Goal: Information Seeking & Learning: Compare options

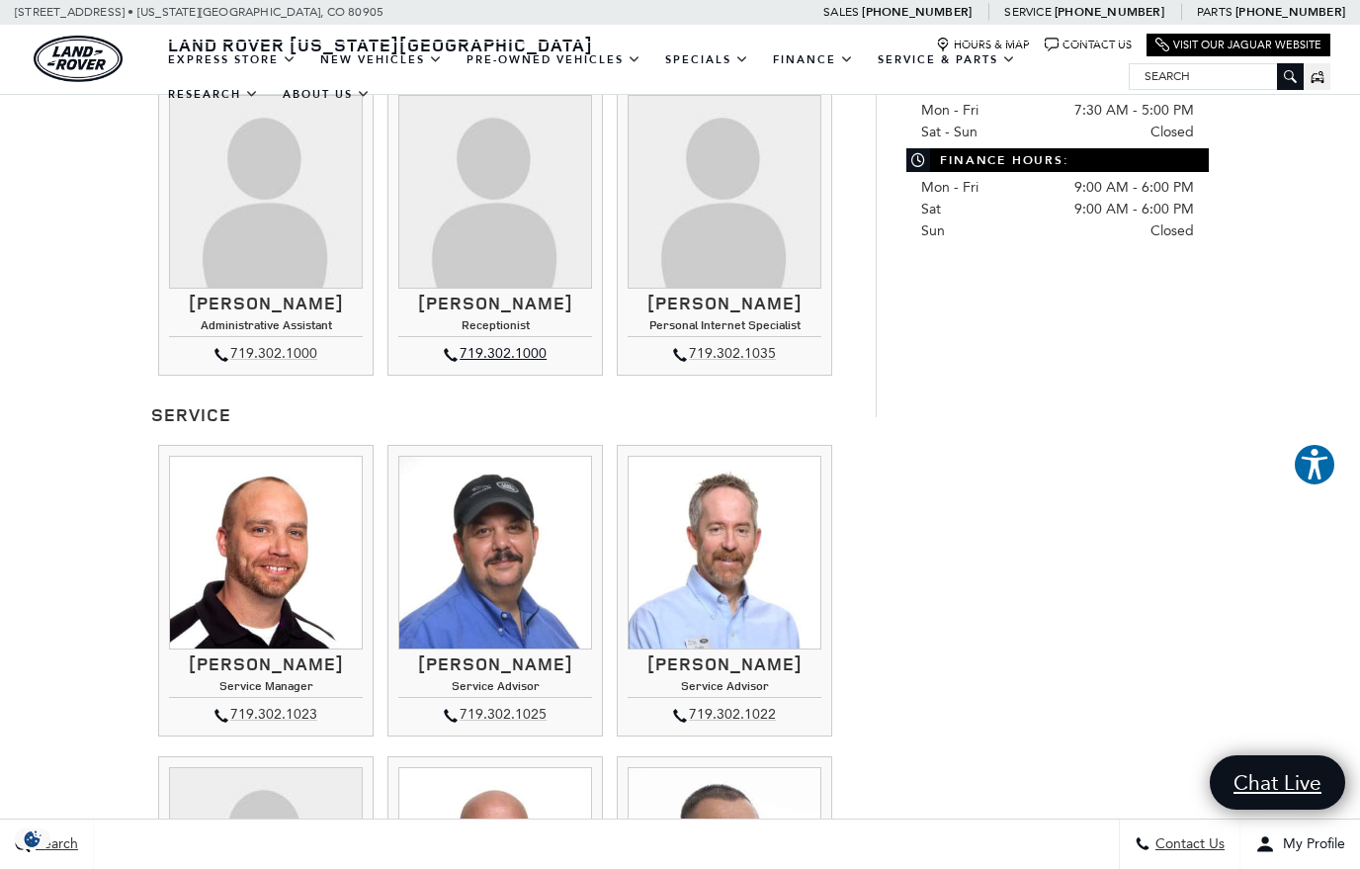
scroll to position [1250, 0]
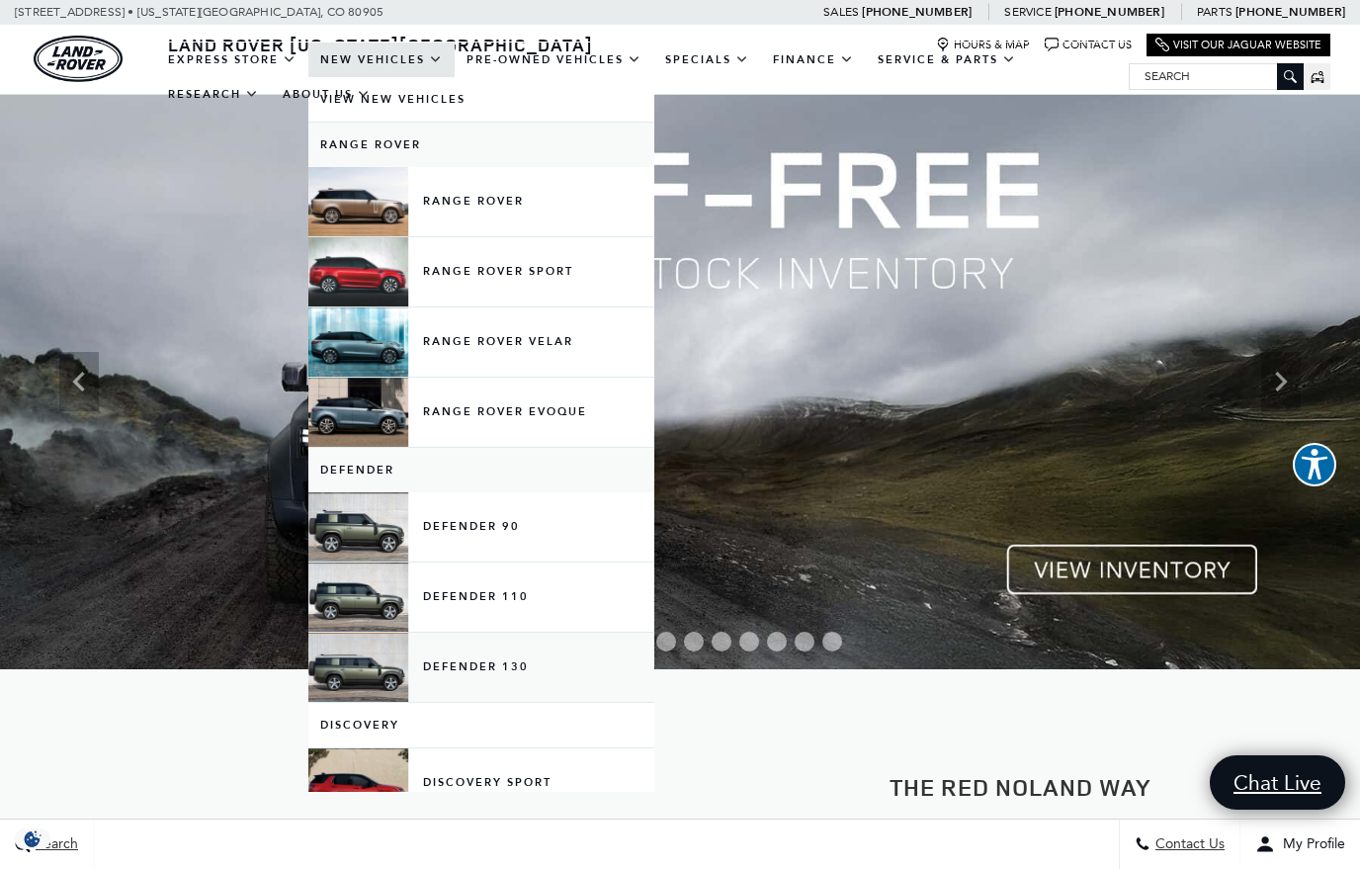
click at [361, 694] on link "Defender 130" at bounding box center [481, 667] width 346 height 69
click at [462, 680] on link "Defender 130" at bounding box center [481, 667] width 346 height 69
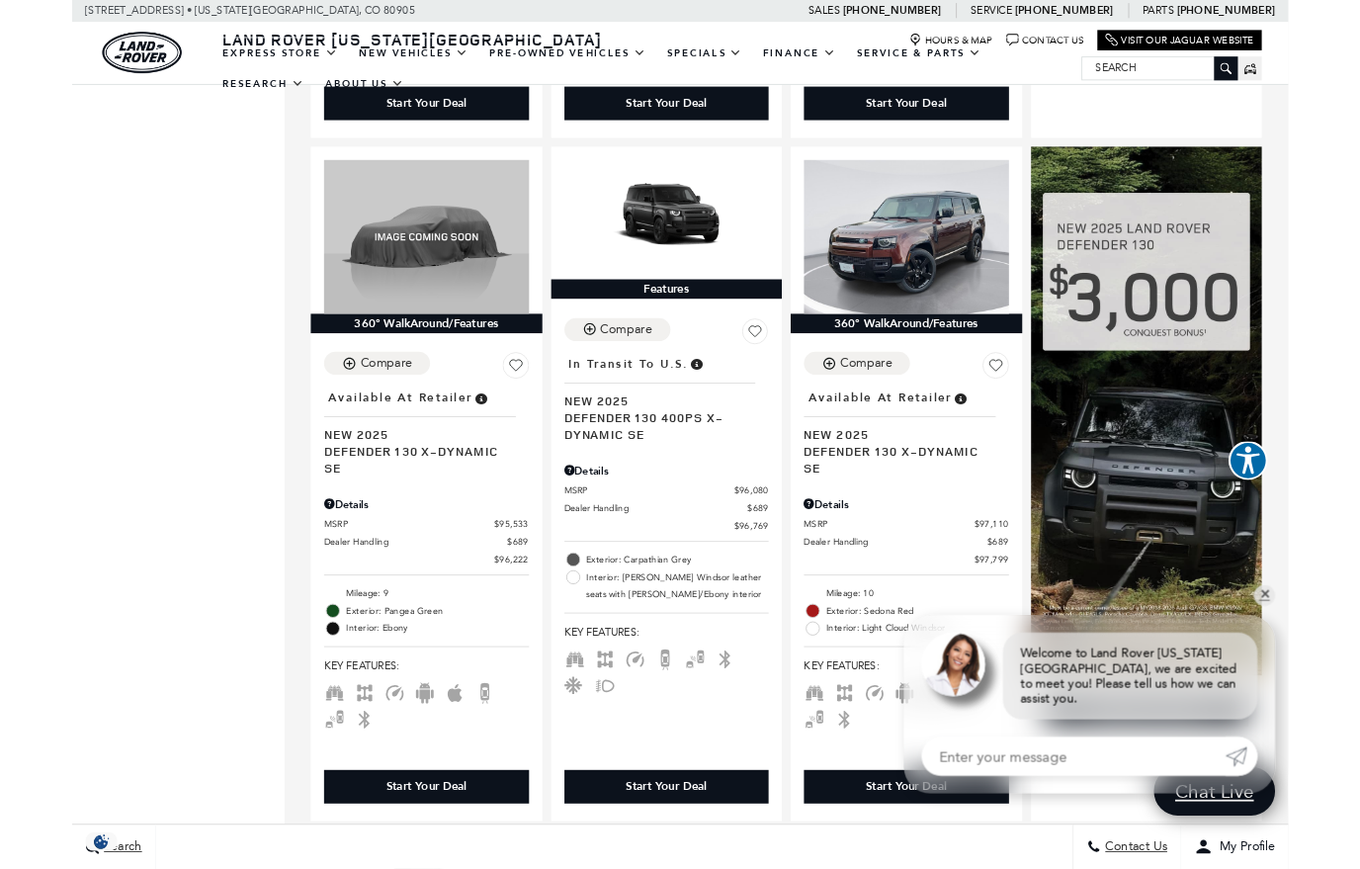
scroll to position [1002, 0]
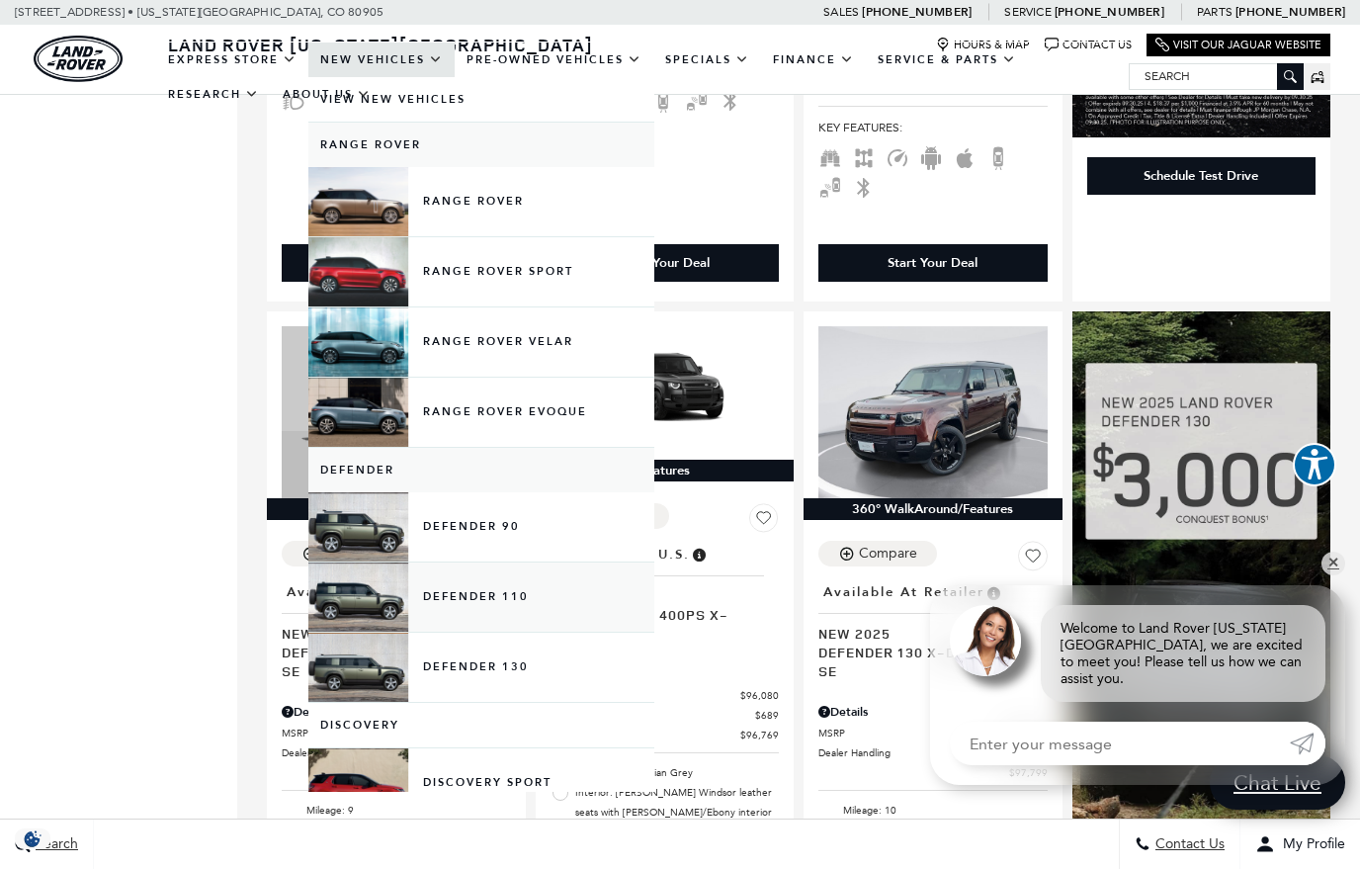
click at [454, 617] on link "Defender 110" at bounding box center [481, 596] width 346 height 69
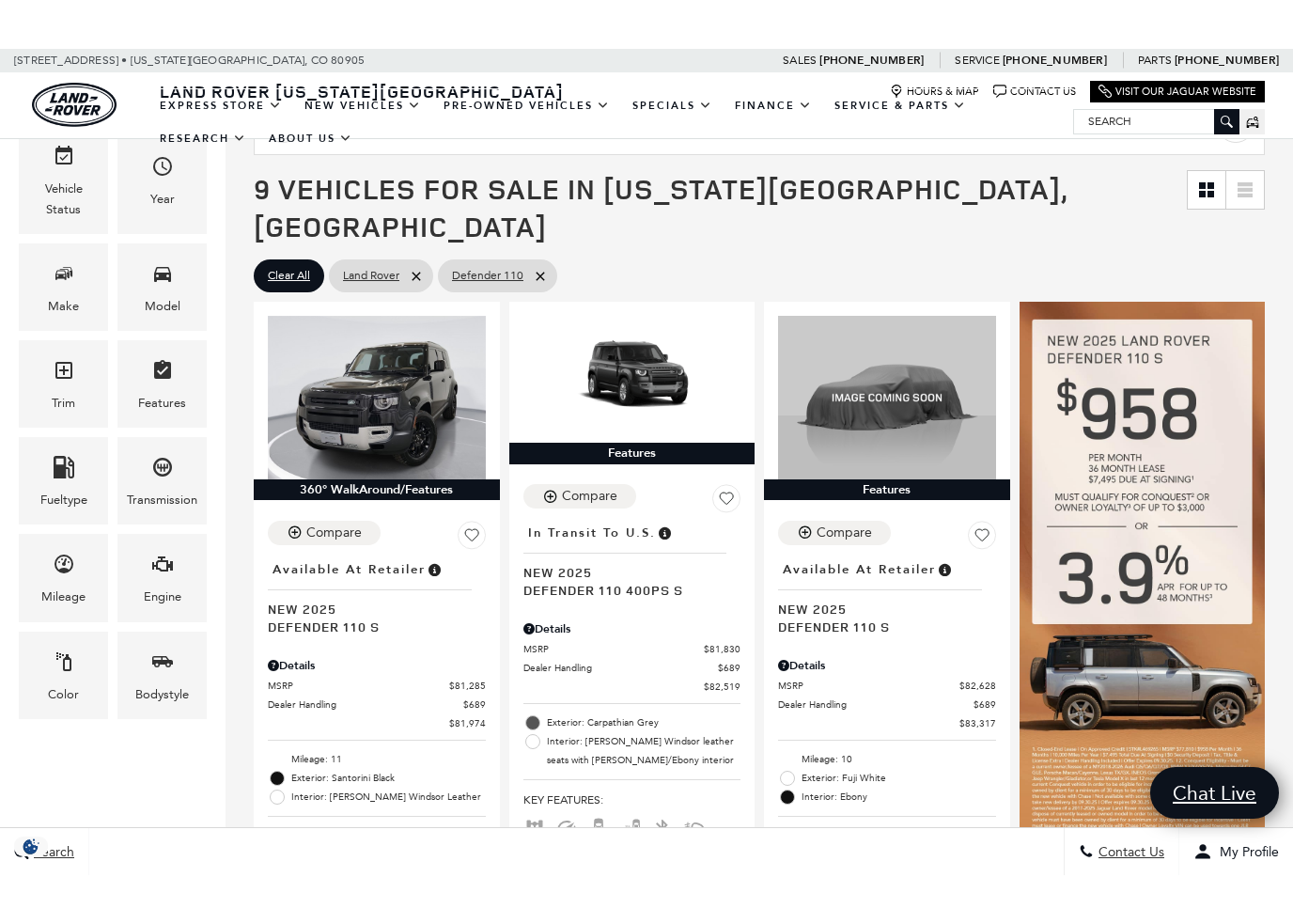
scroll to position [280, 0]
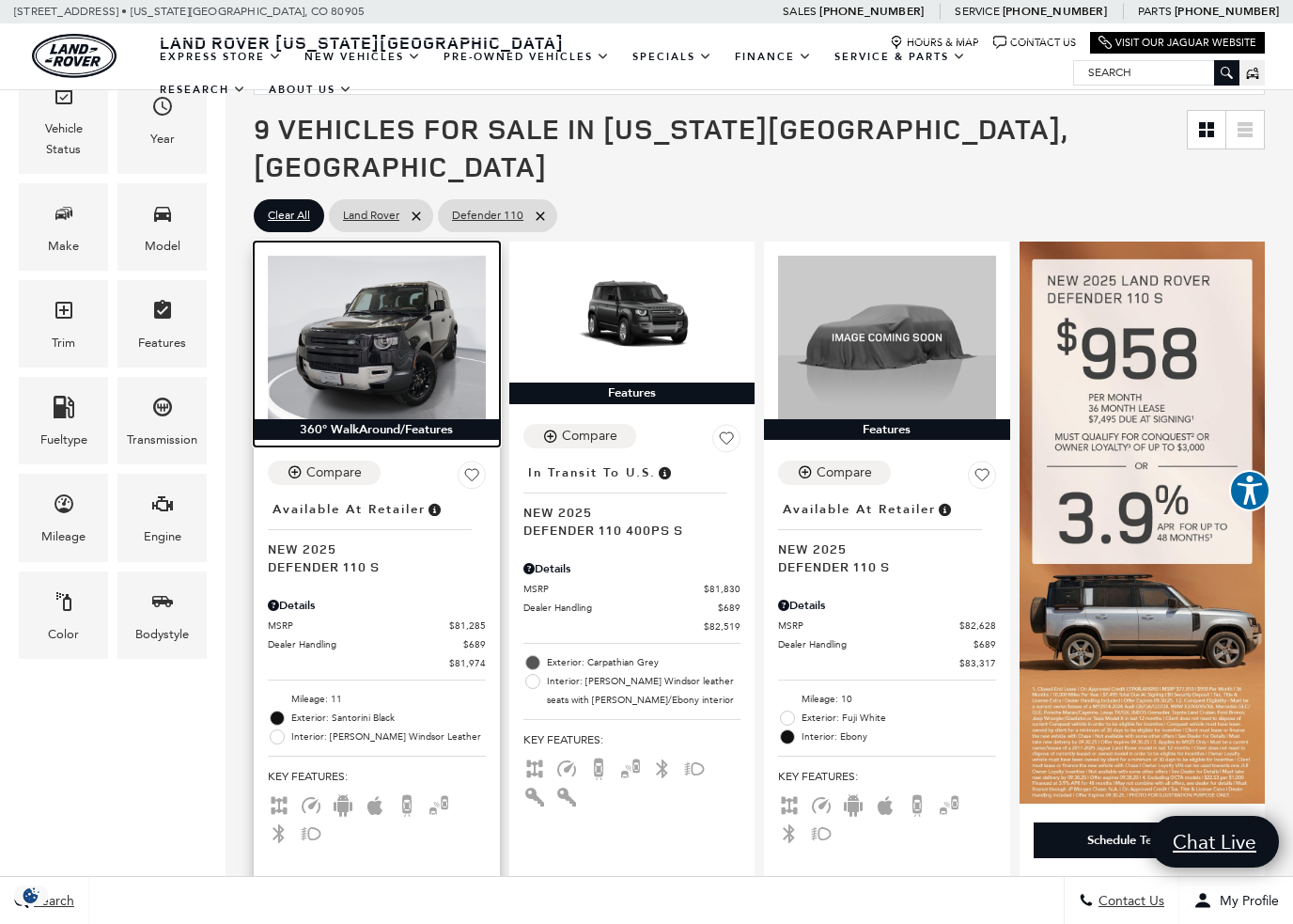
click at [325, 359] on img at bounding box center [376, 337] width 218 height 164
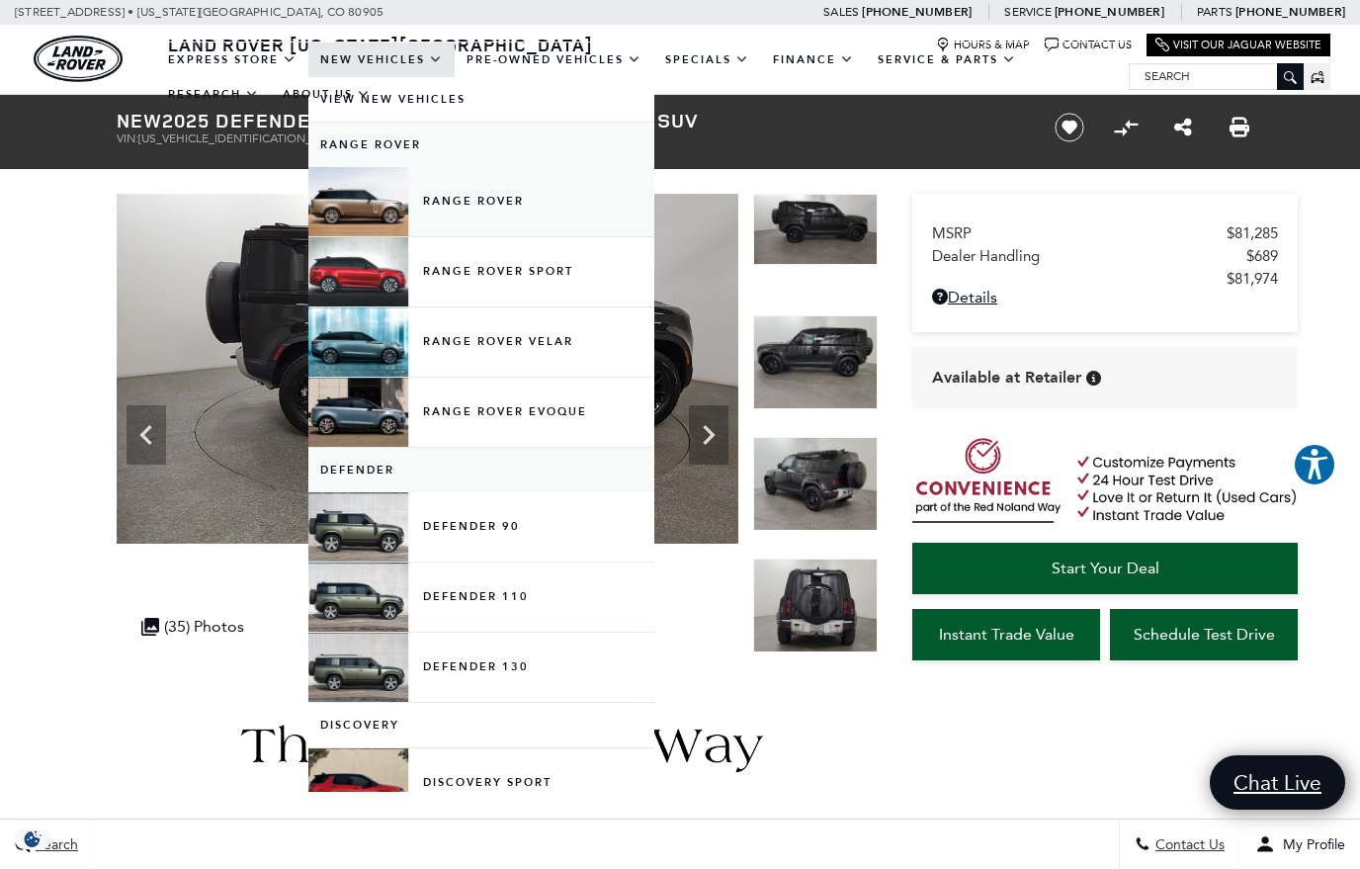
click at [351, 214] on link "Range Rover" at bounding box center [481, 201] width 346 height 69
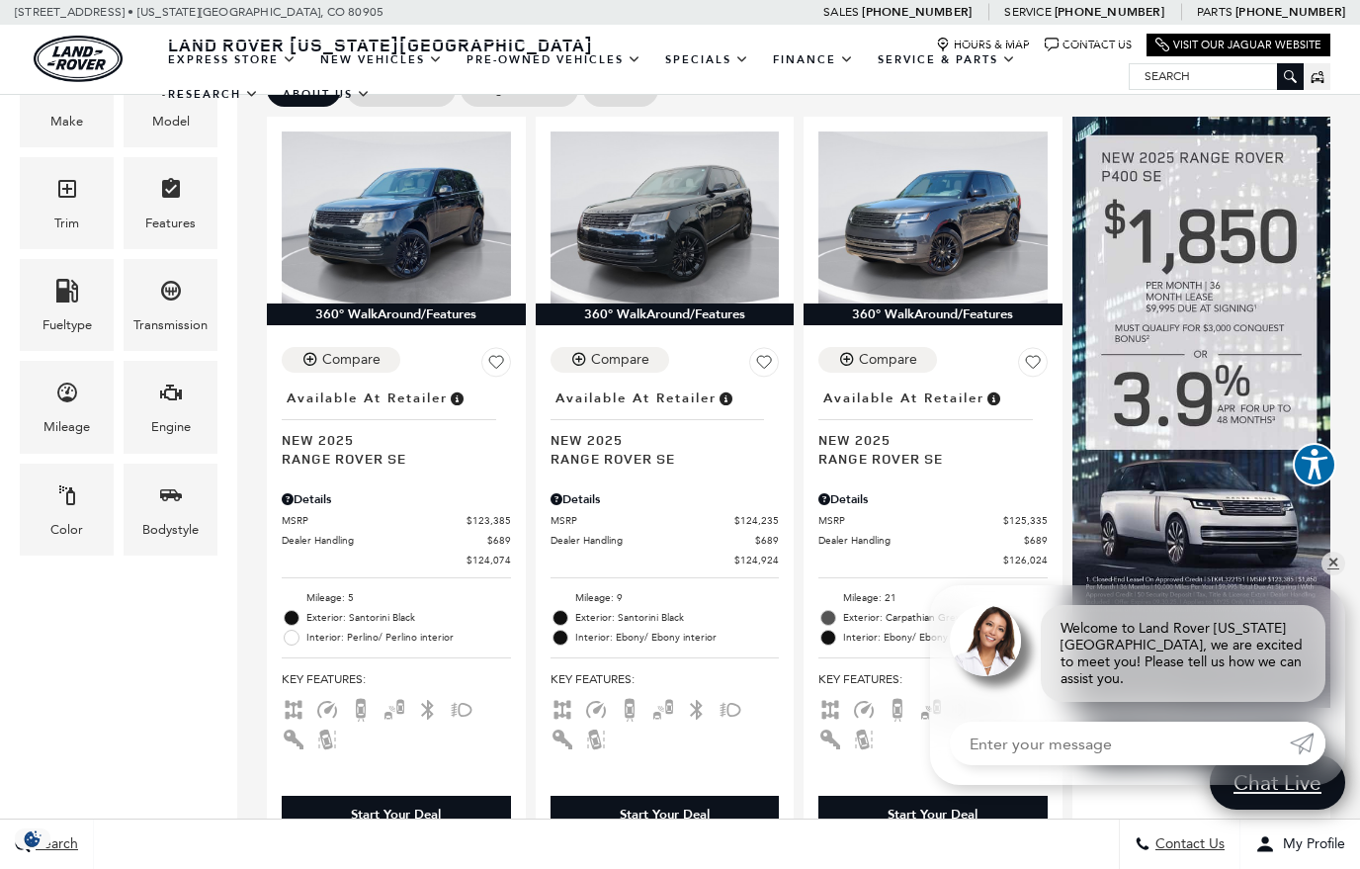
scroll to position [479, 0]
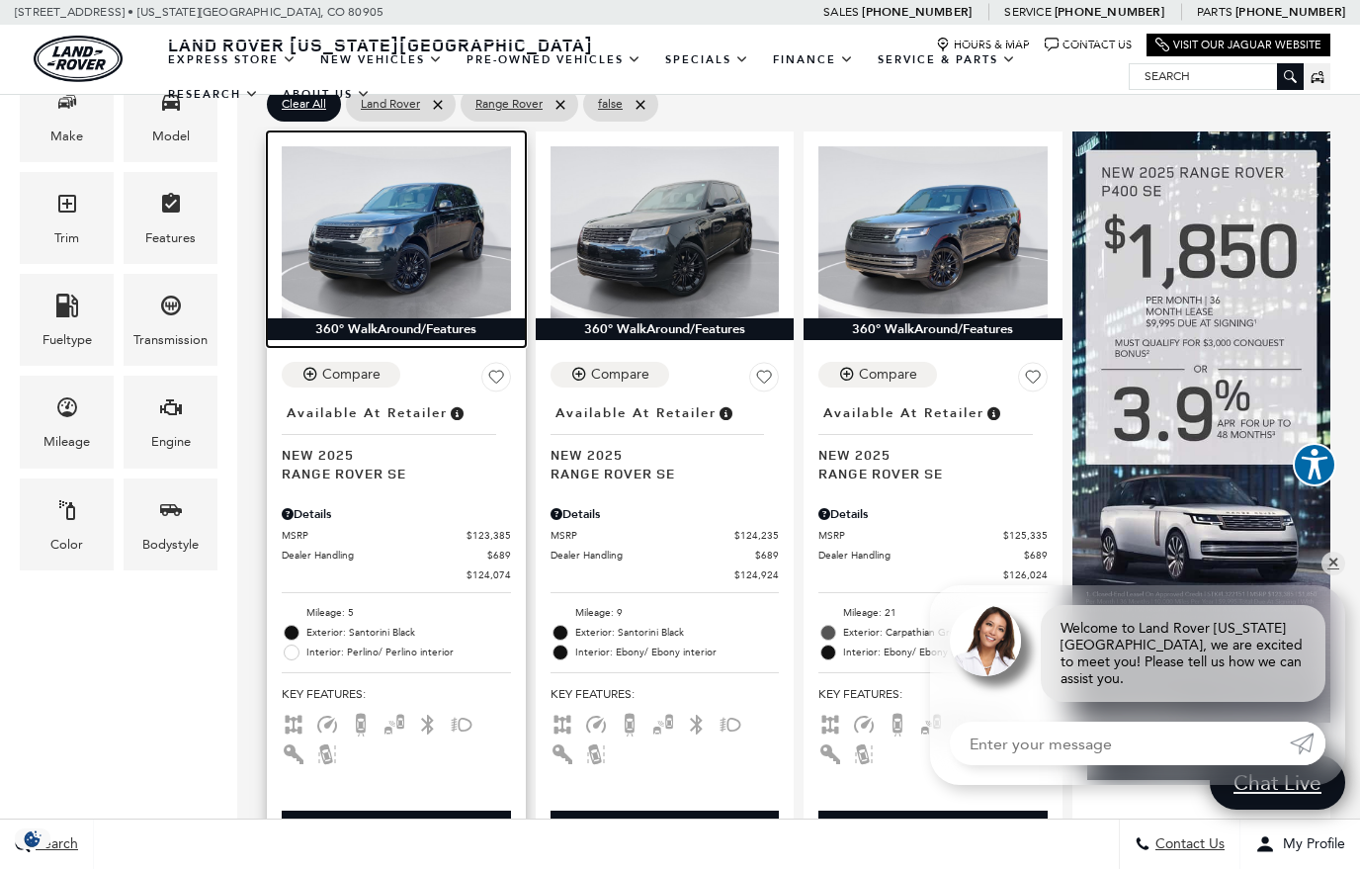
click at [363, 232] on img at bounding box center [396, 232] width 229 height 172
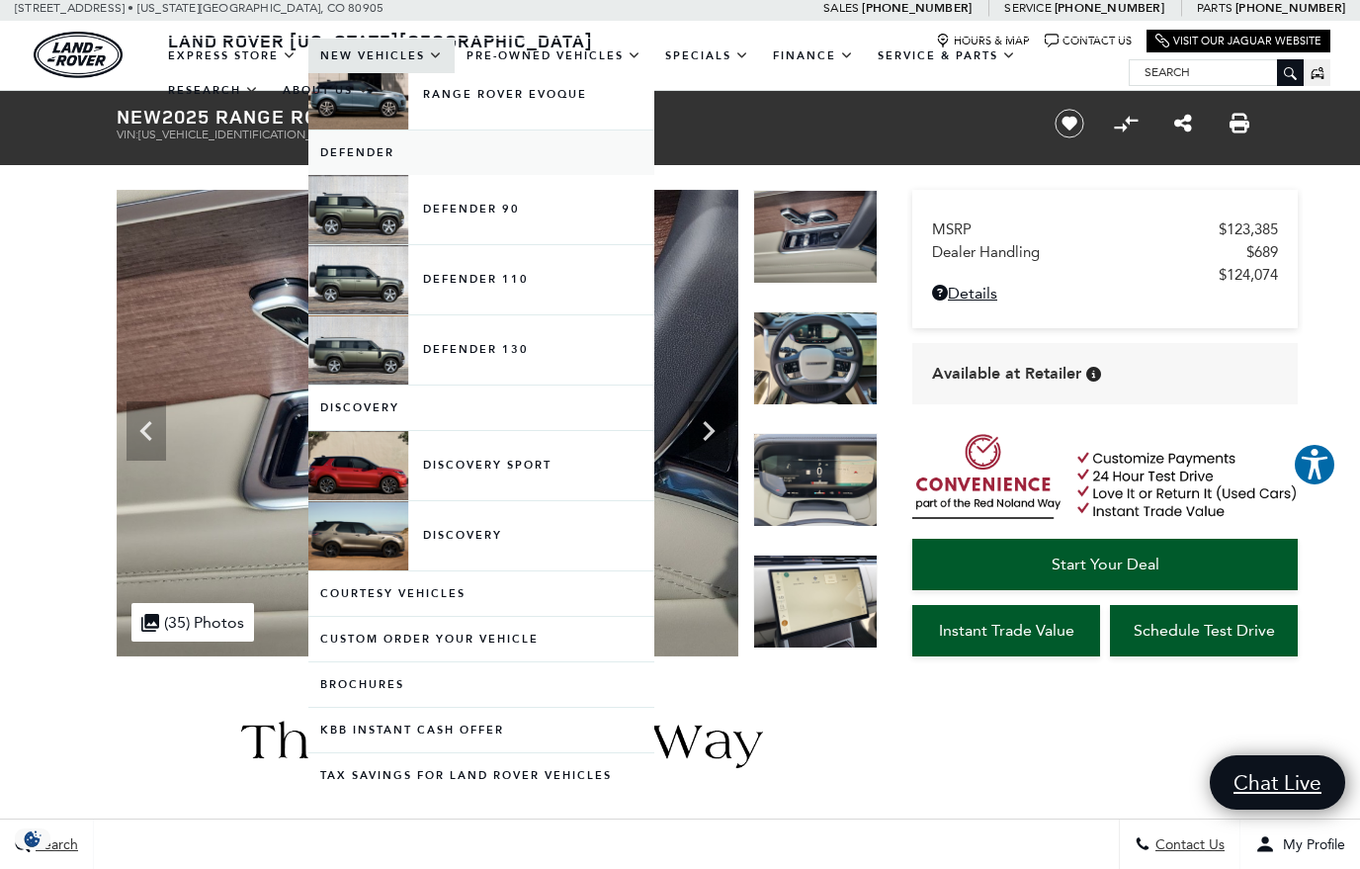
scroll to position [318, 0]
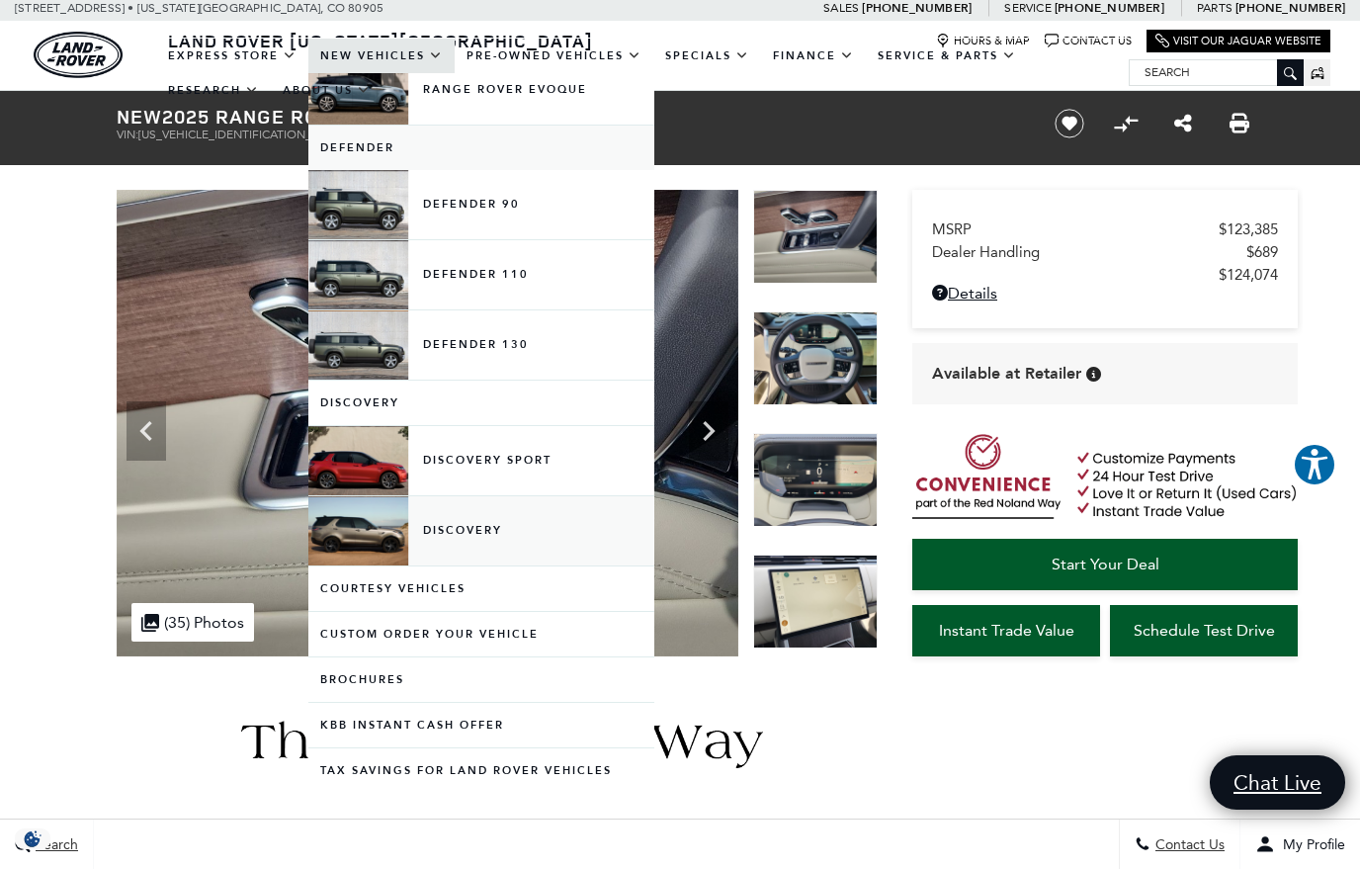
click at [363, 545] on link "Discovery" at bounding box center [481, 530] width 346 height 69
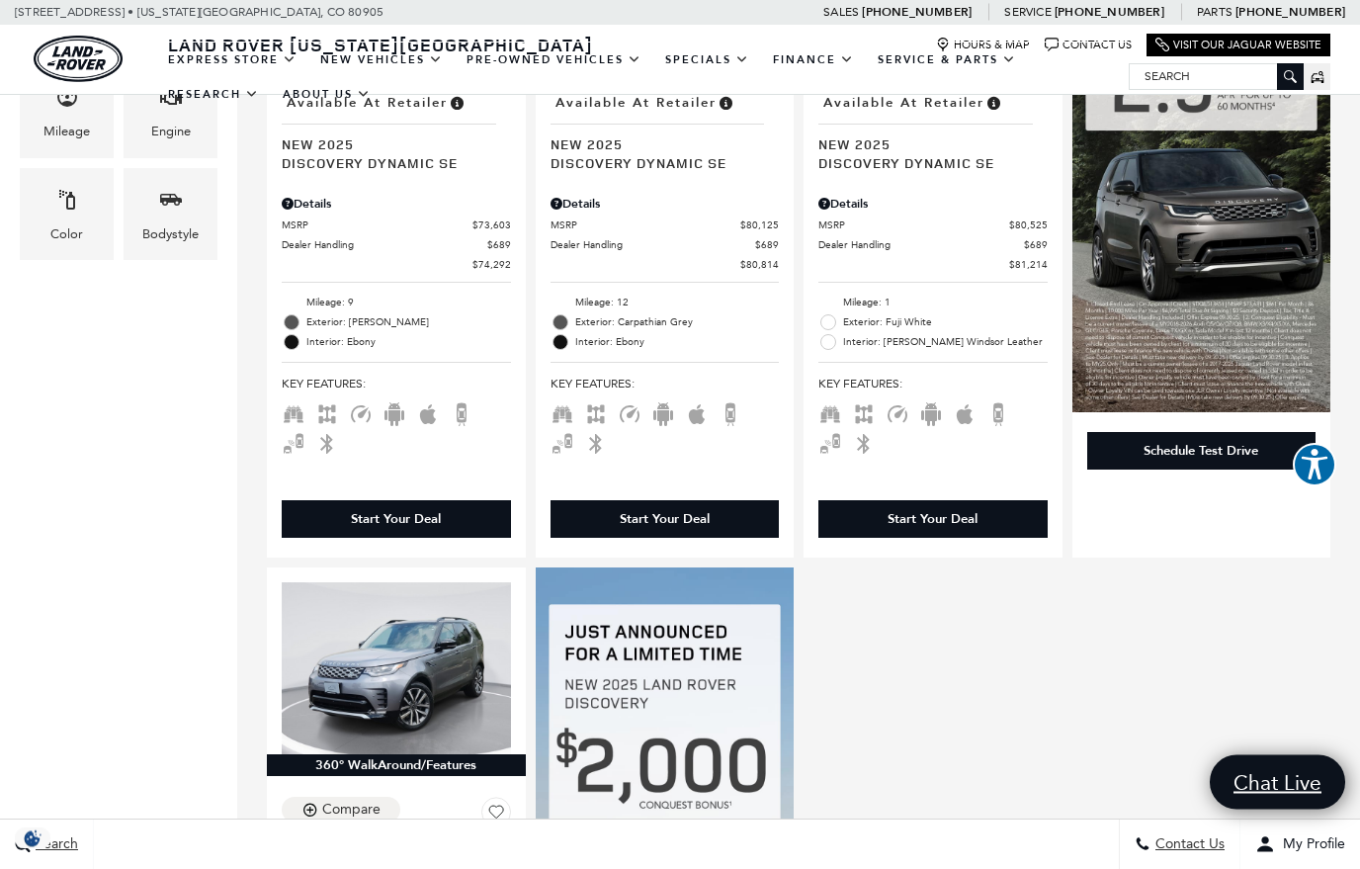
scroll to position [810, 0]
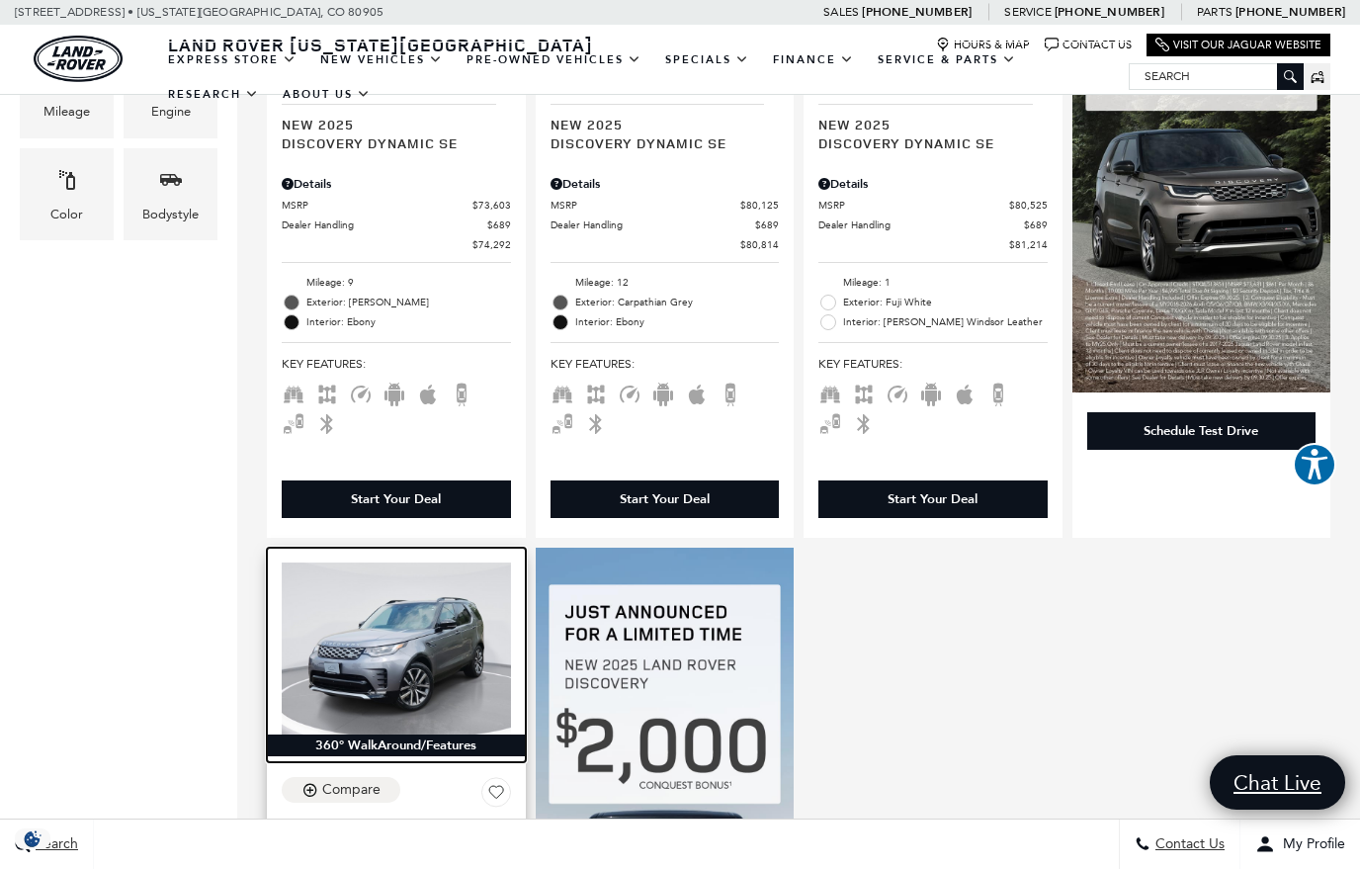
click at [358, 616] on img at bounding box center [396, 648] width 229 height 172
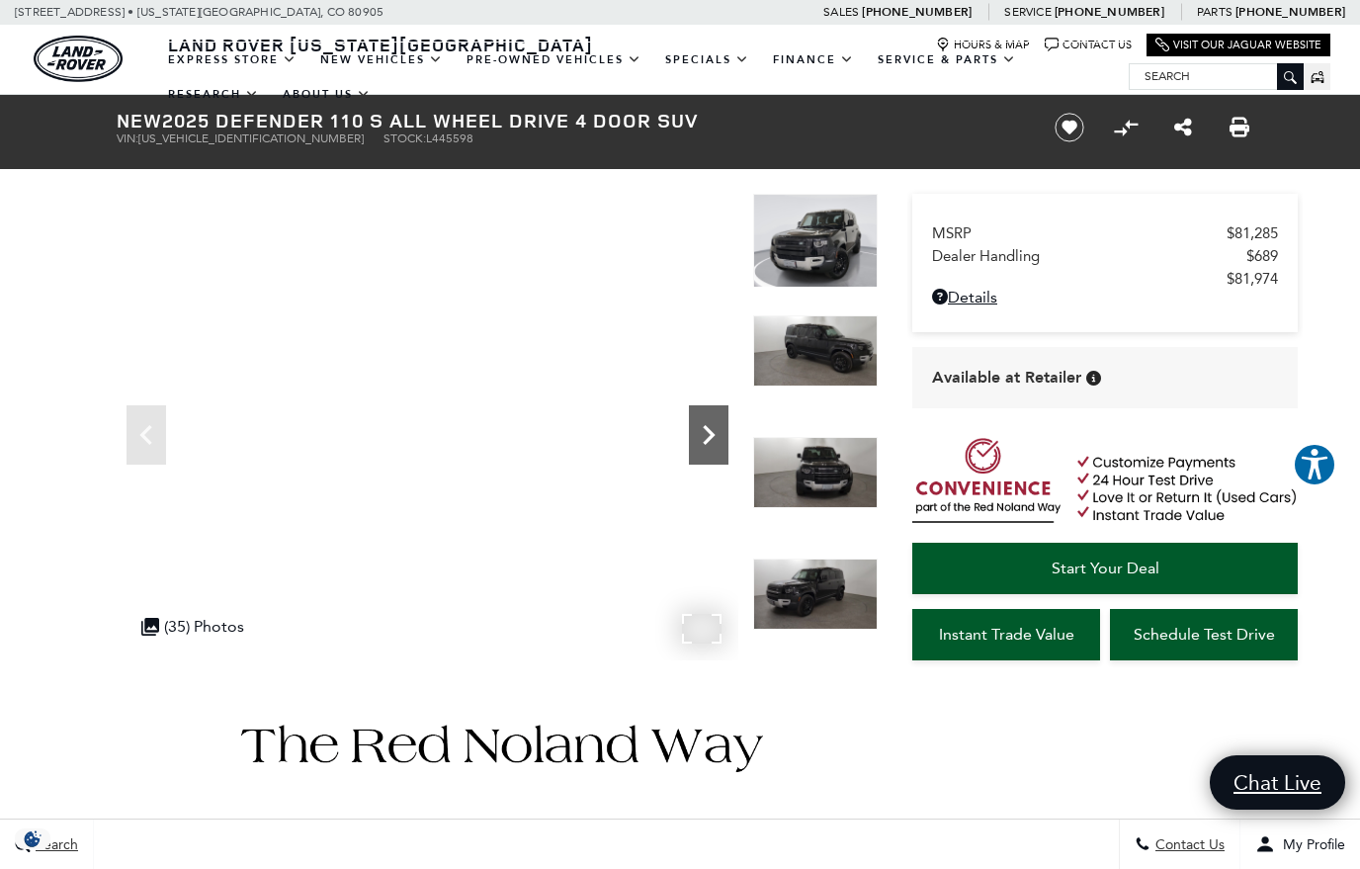
click at [706, 424] on icon "Next" at bounding box center [709, 435] width 40 height 40
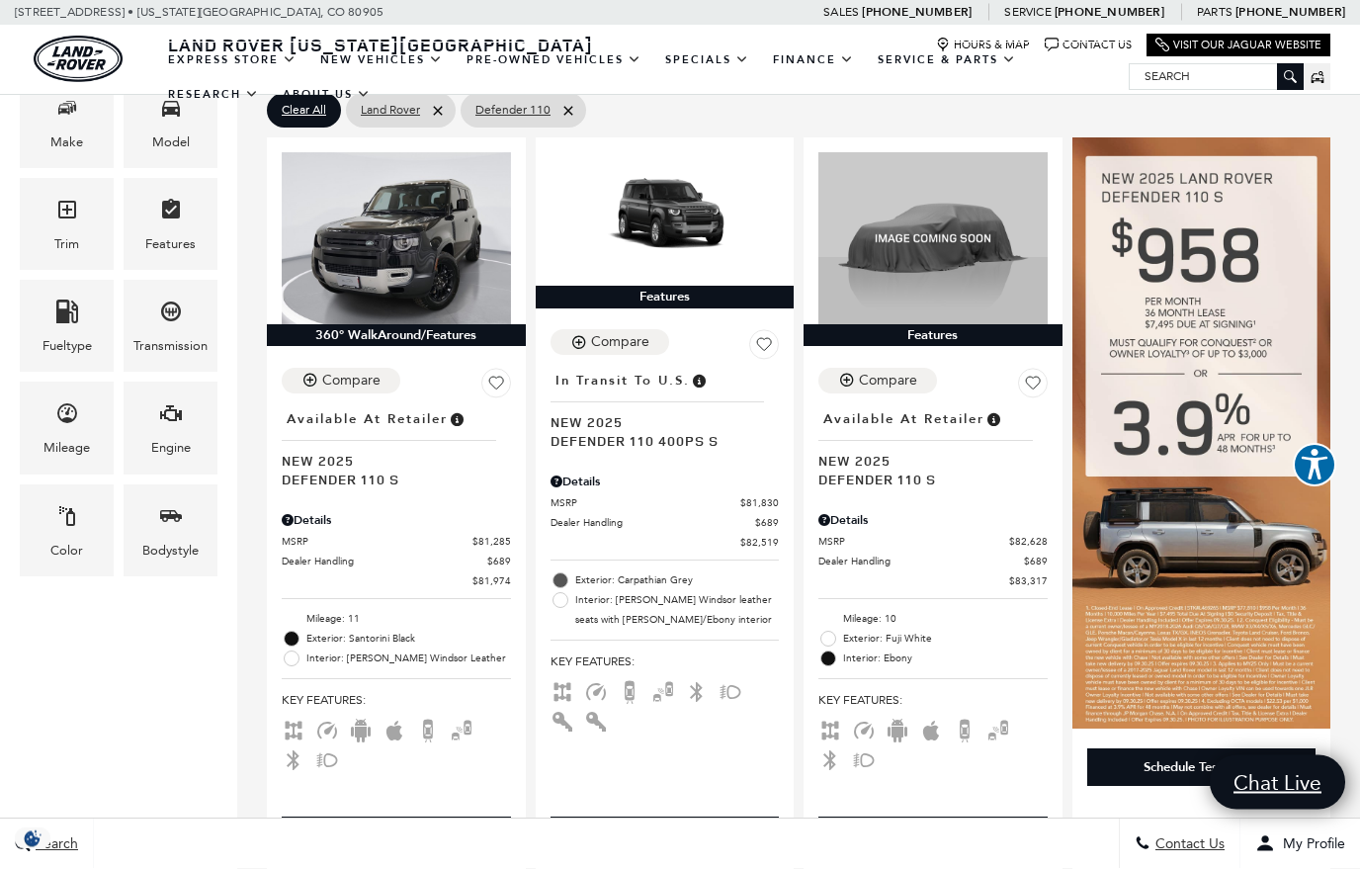
scroll to position [411, 0]
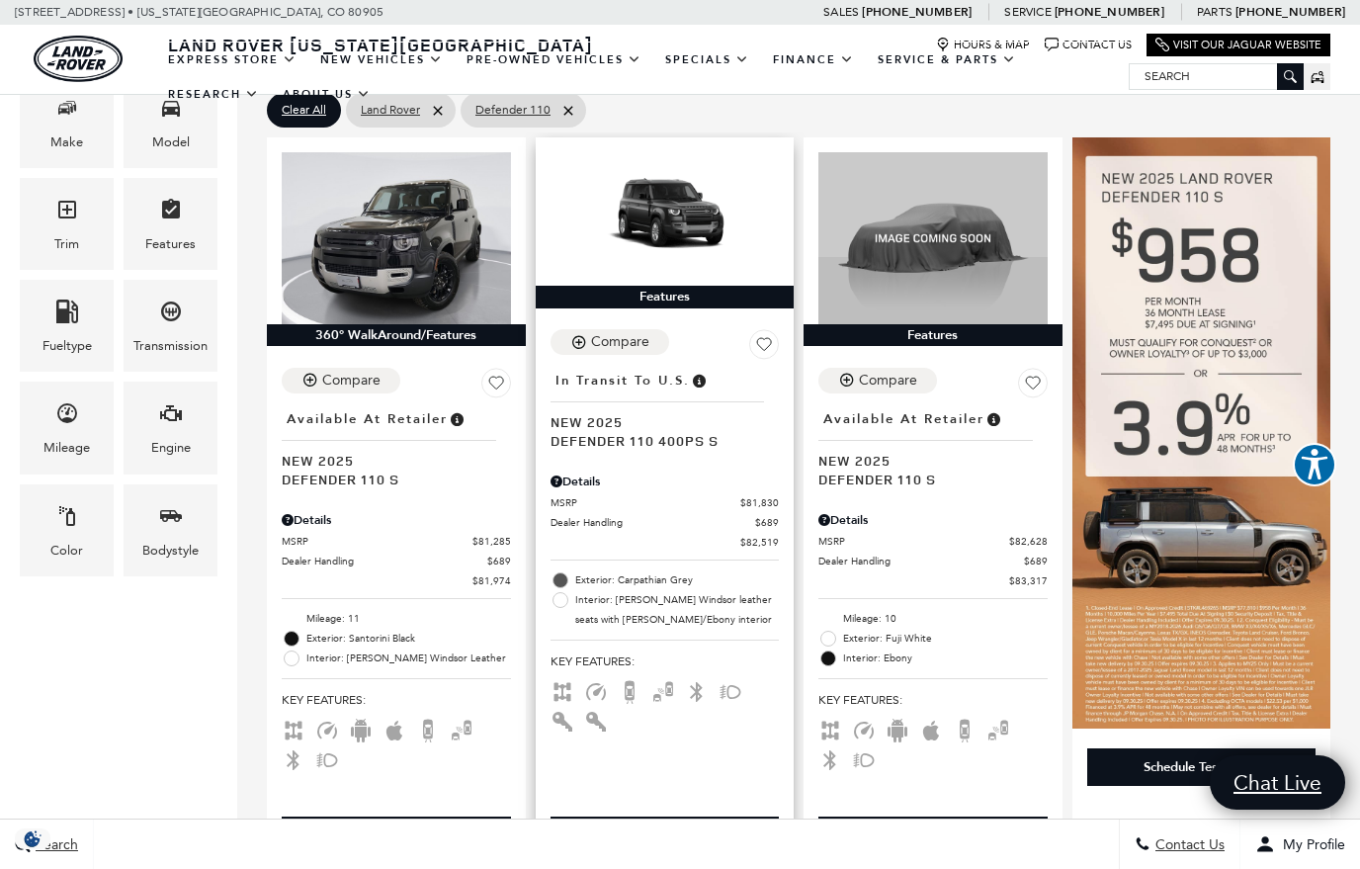
click at [586, 431] on span "Defender 110 400PS S" at bounding box center [658, 440] width 214 height 19
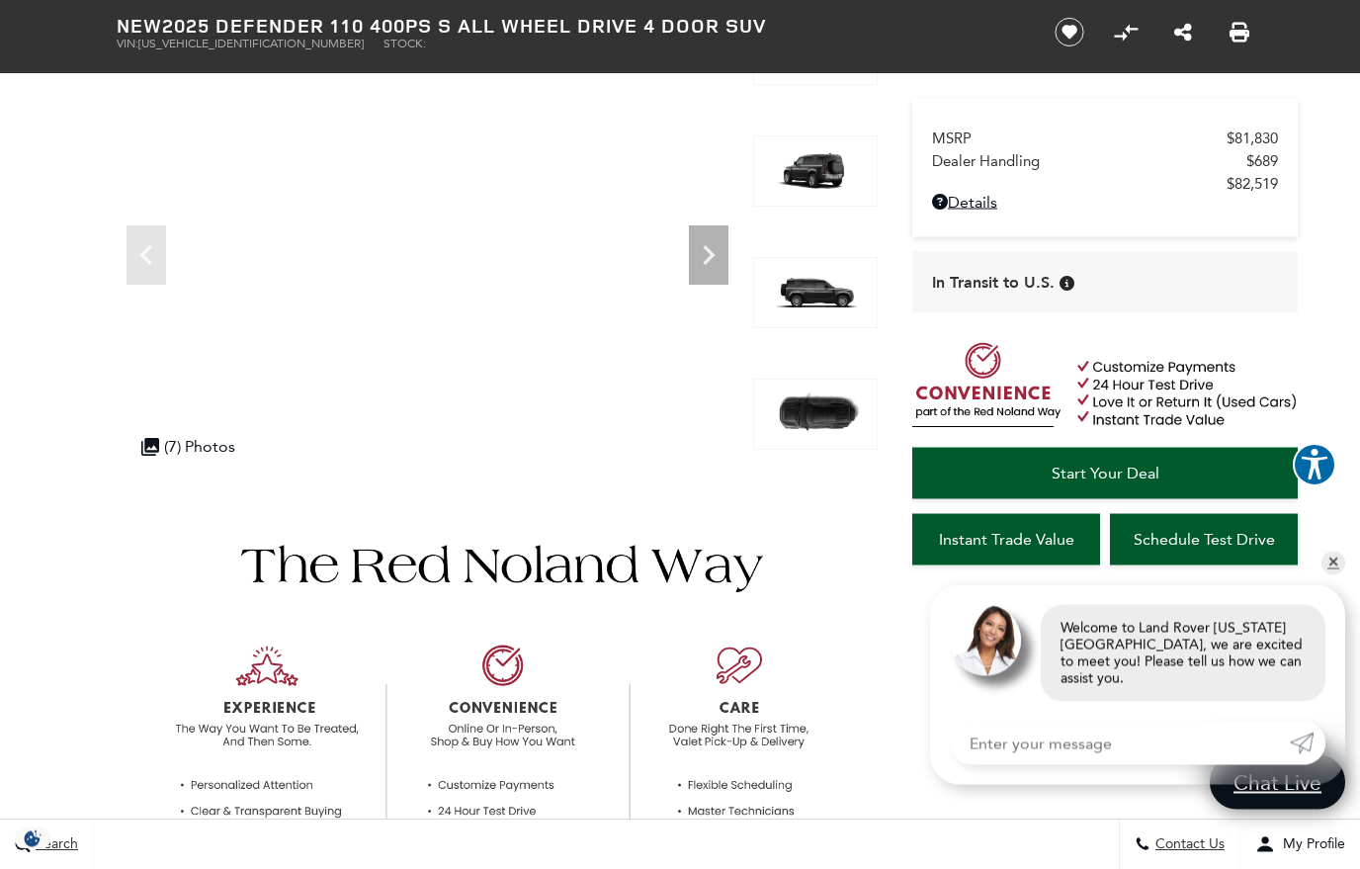
scroll to position [180, 0]
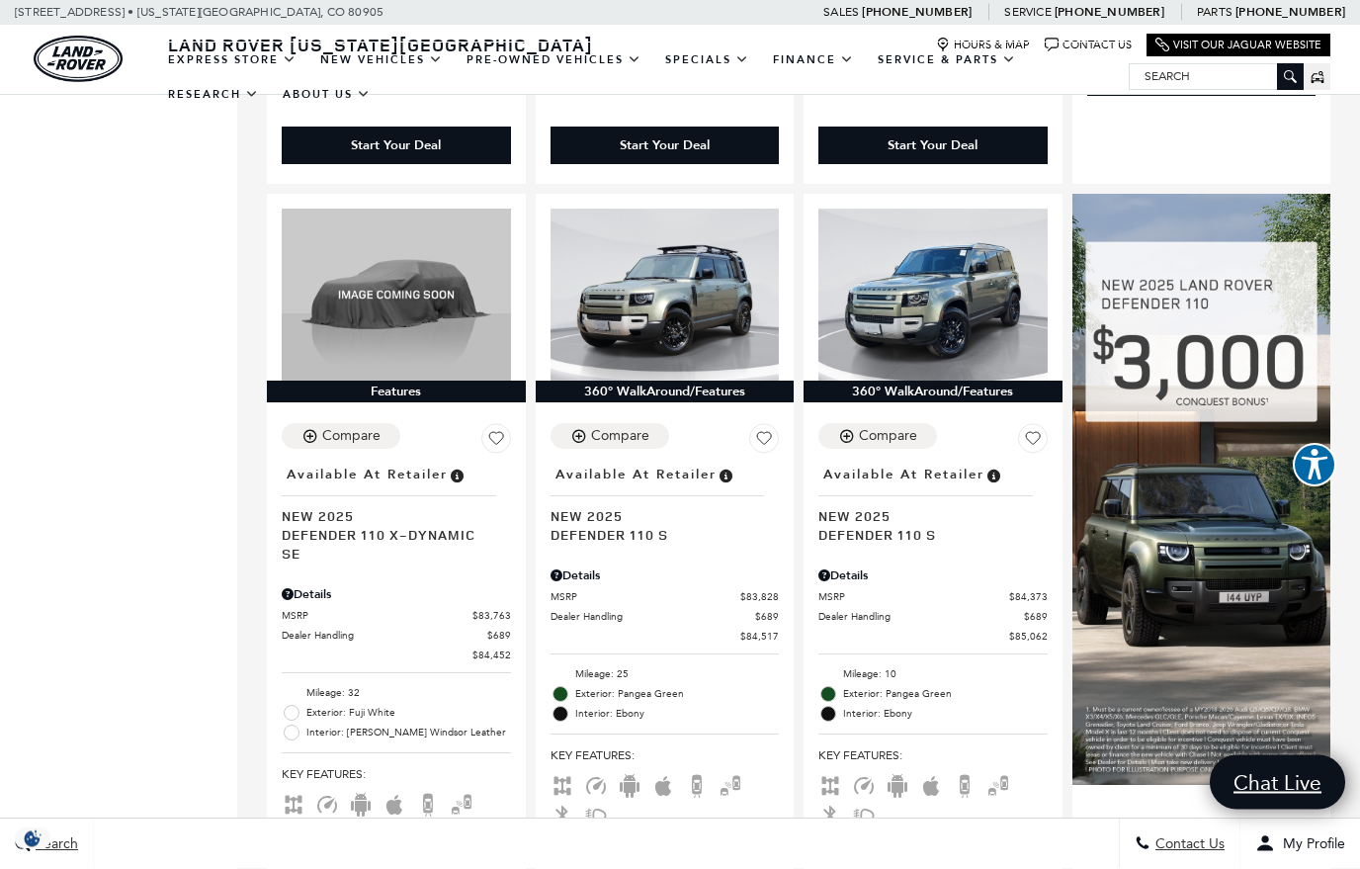
scroll to position [1097, 0]
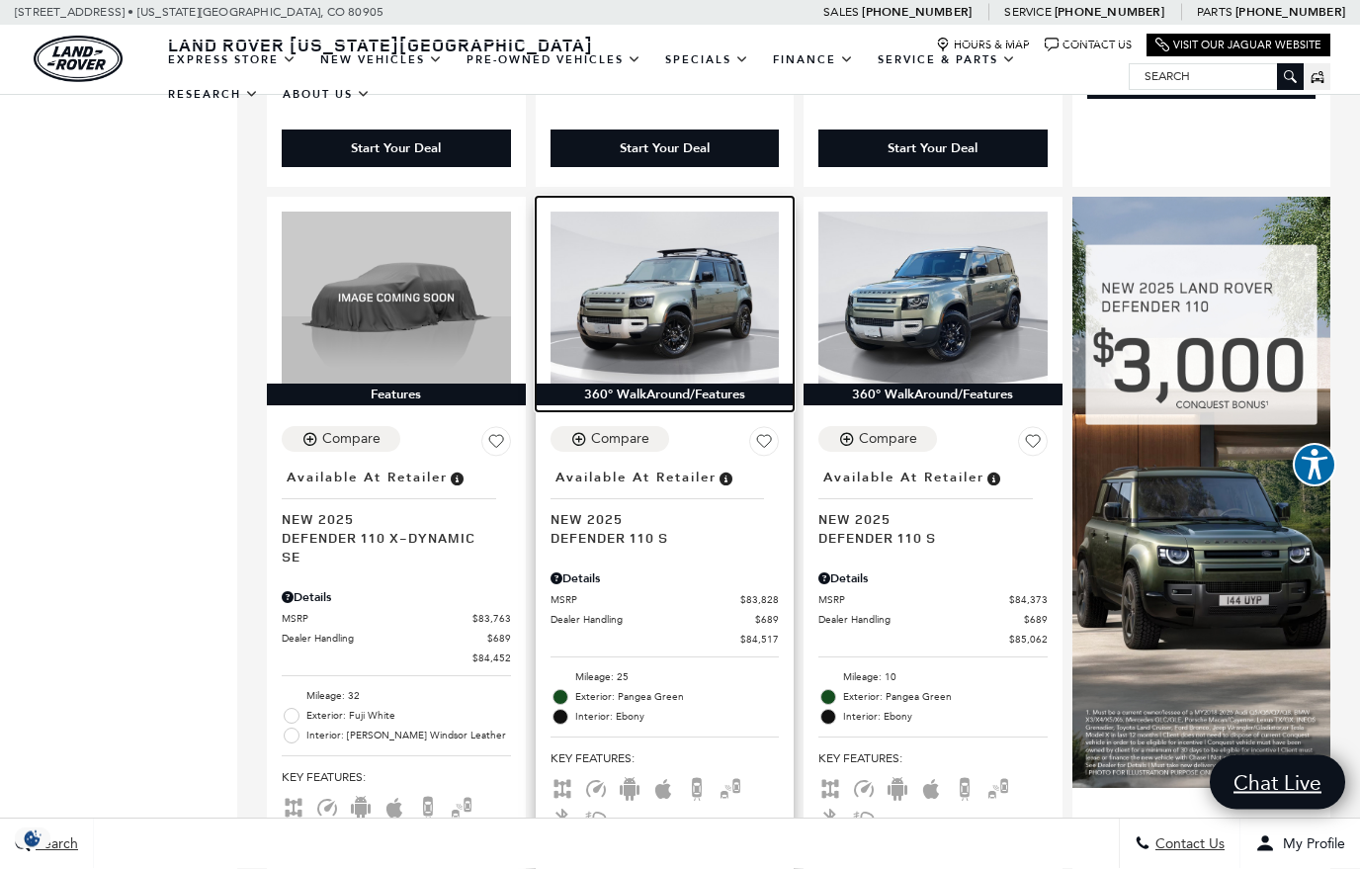
click at [622, 267] on img at bounding box center [665, 299] width 229 height 172
